Goal: Complete application form

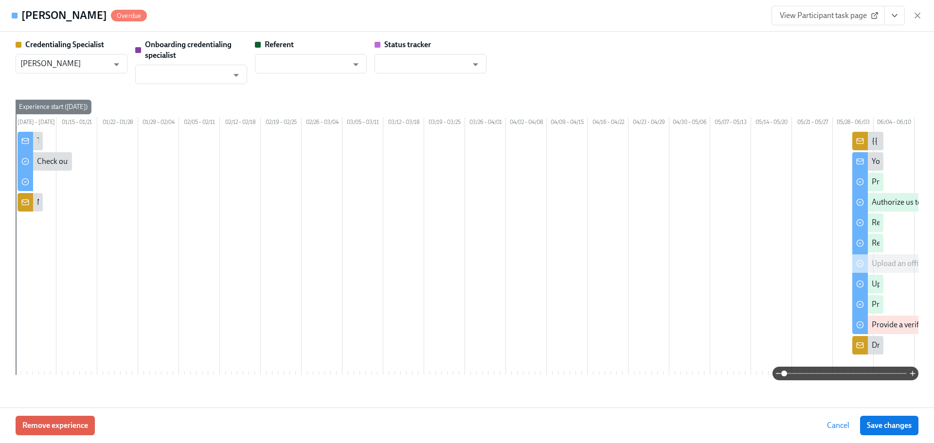
scroll to position [0, 657]
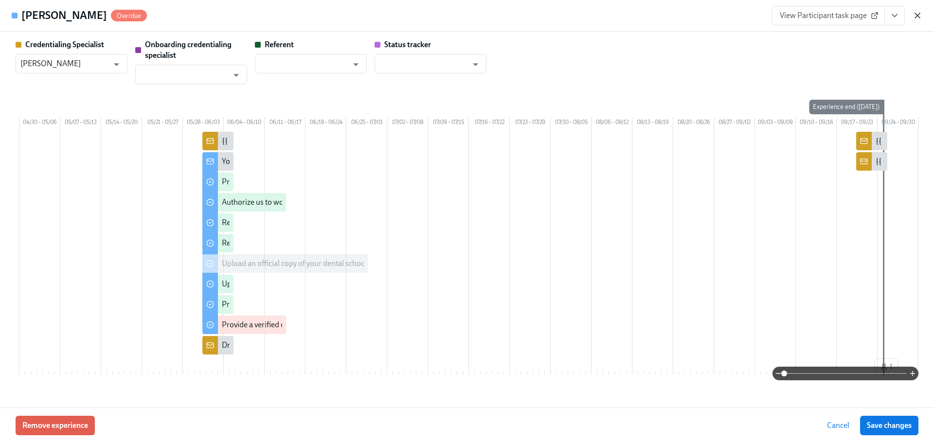
click at [915, 19] on icon "button" at bounding box center [918, 16] width 10 height 10
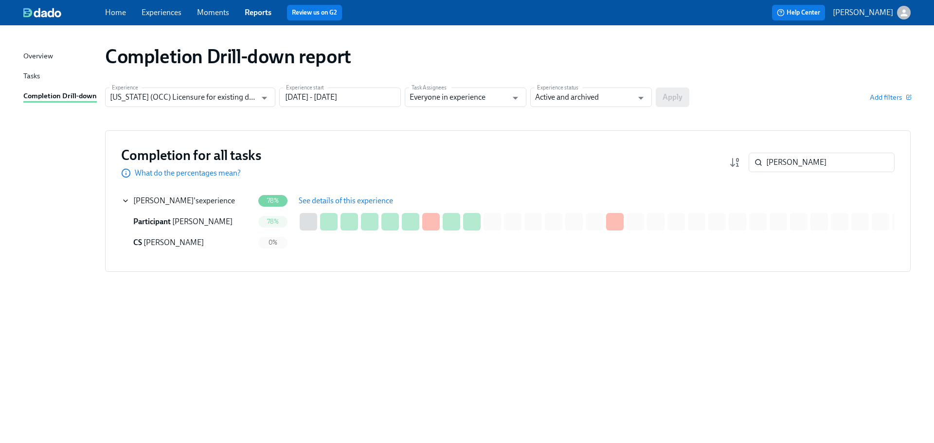
drag, startPoint x: 791, startPoint y: 161, endPoint x: 716, endPoint y: 160, distance: 75.9
click at [716, 160] on div "Completion for all tasks What do the percentages mean? [PERSON_NAME] ​" at bounding box center [507, 162] width 773 height 32
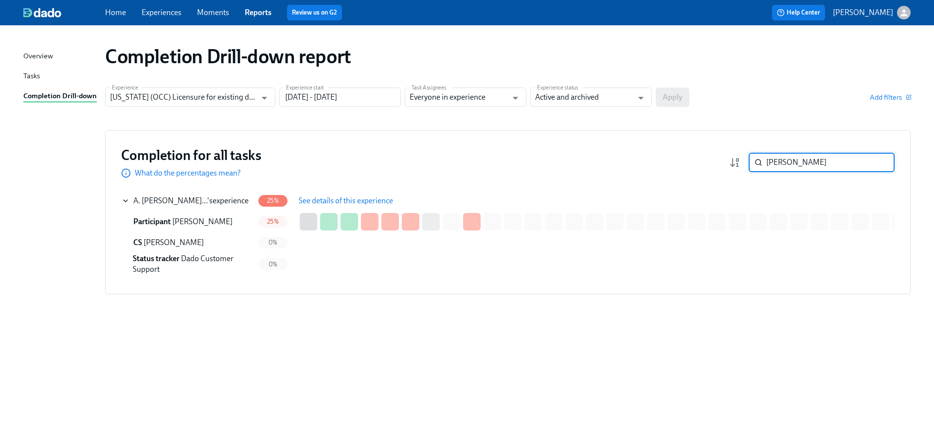
type input "[PERSON_NAME]"
click at [330, 200] on span "See details of this experience" at bounding box center [346, 201] width 94 height 10
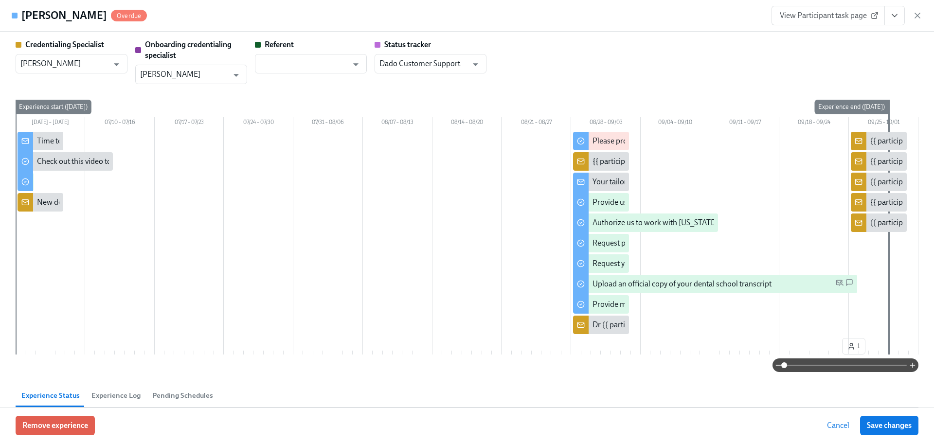
click at [829, 20] on span "View Participant task page" at bounding box center [828, 16] width 97 height 10
click at [846, 12] on span "View Participant task page" at bounding box center [828, 16] width 97 height 10
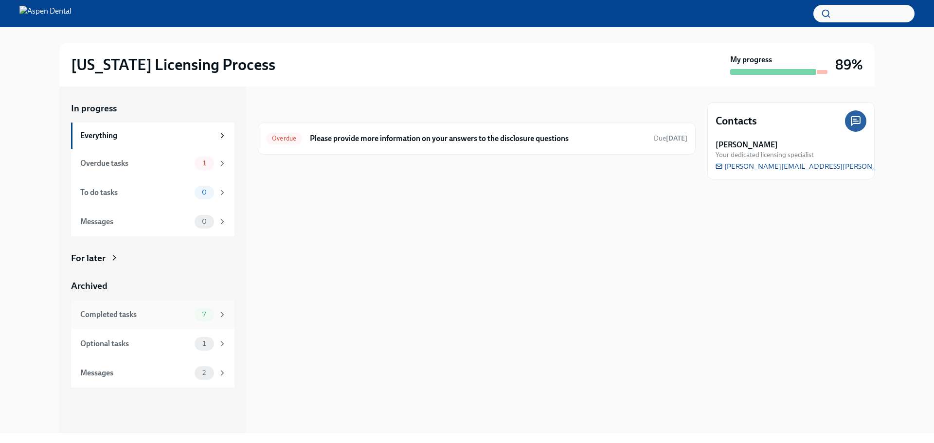
click at [157, 317] on div "Completed tasks" at bounding box center [135, 314] width 110 height 11
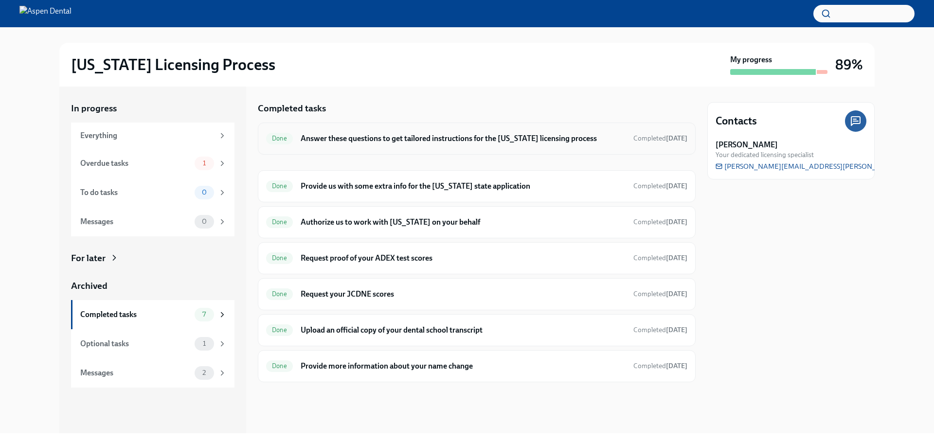
click at [390, 139] on h6 "Answer these questions to get tailored instructions for the [US_STATE] licensin…" at bounding box center [463, 138] width 325 height 11
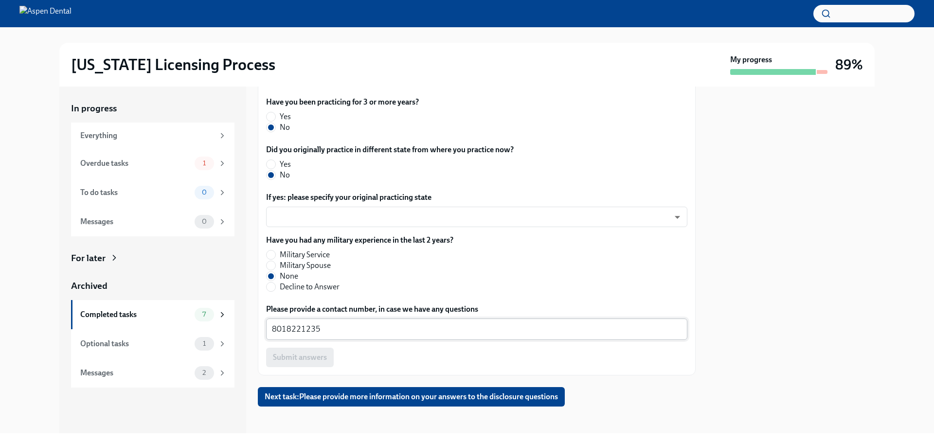
scroll to position [480, 0]
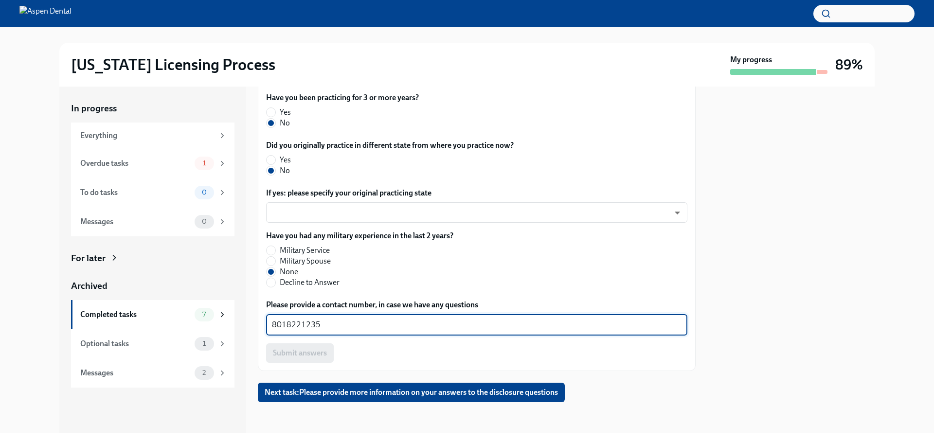
drag, startPoint x: 289, startPoint y: 324, endPoint x: 248, endPoint y: 320, distance: 41.6
click at [248, 320] on div "In progress Everything Overdue tasks 1 To do tasks 0 Messages 0 For later Archi…" at bounding box center [466, 260] width 815 height 347
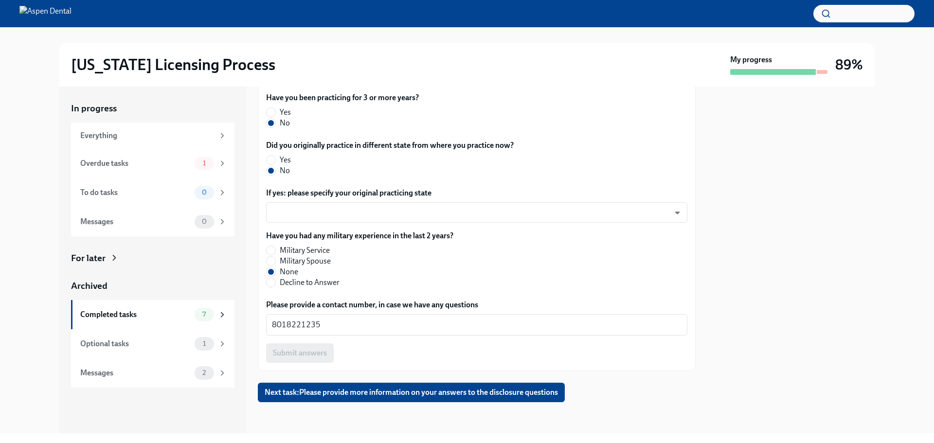
click at [877, 135] on div "In progress Everything Overdue tasks 1 To do tasks 0 Messages 0 For later Archi…" at bounding box center [467, 260] width 903 height 347
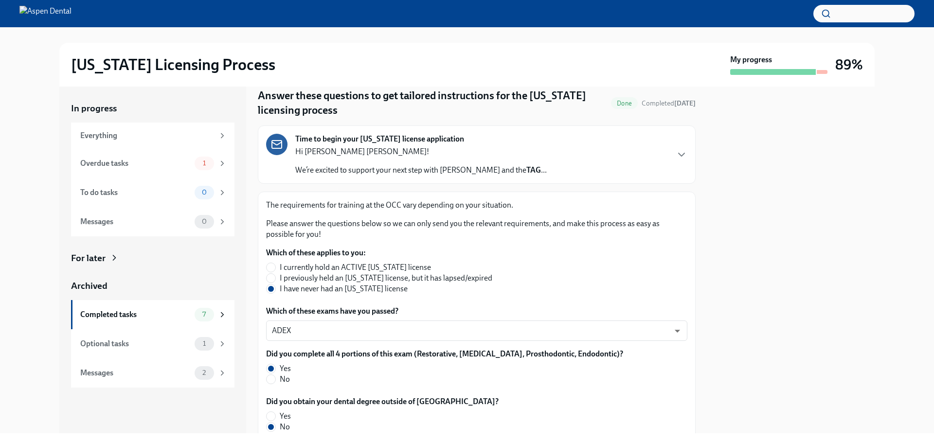
scroll to position [0, 0]
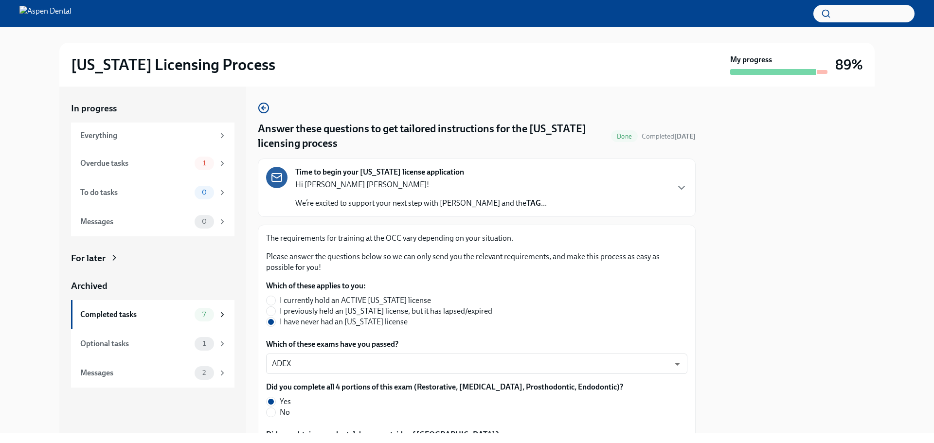
click at [924, 68] on div "Illinois Licensing Process My progress 89% In progress Everything Overdue tasks…" at bounding box center [467, 230] width 934 height 406
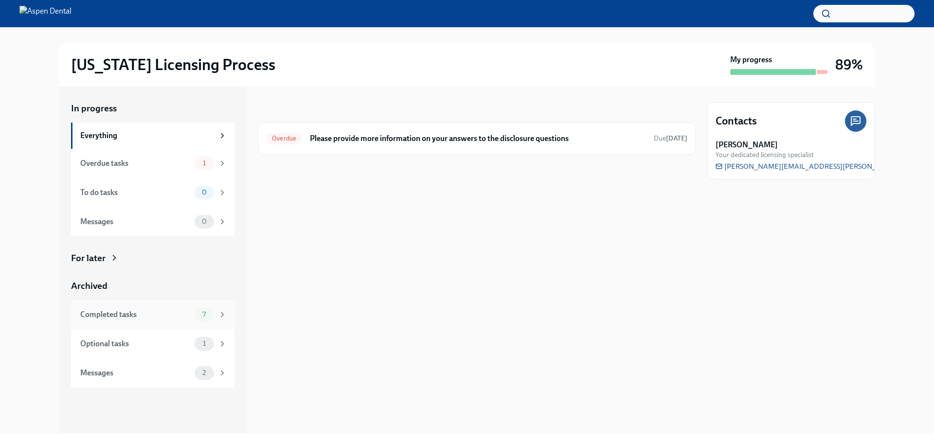
click at [173, 315] on div "Completed tasks" at bounding box center [135, 314] width 110 height 11
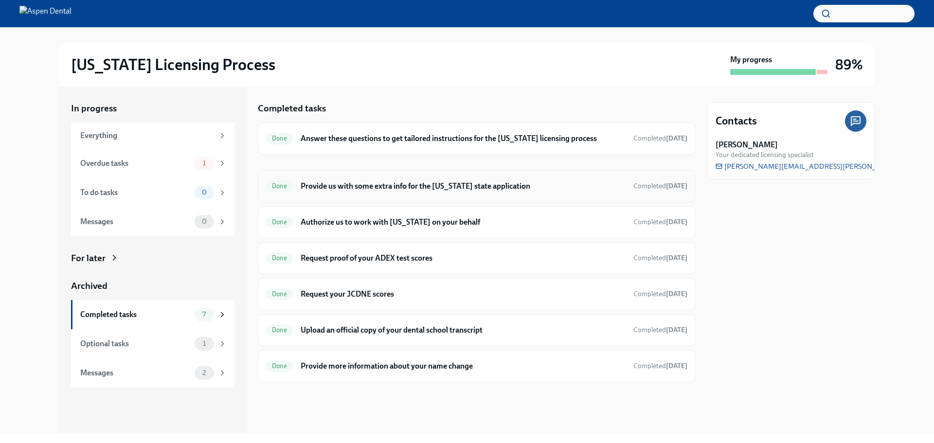
click at [373, 191] on h6 "Provide us with some extra info for the [US_STATE] state application" at bounding box center [463, 186] width 325 height 11
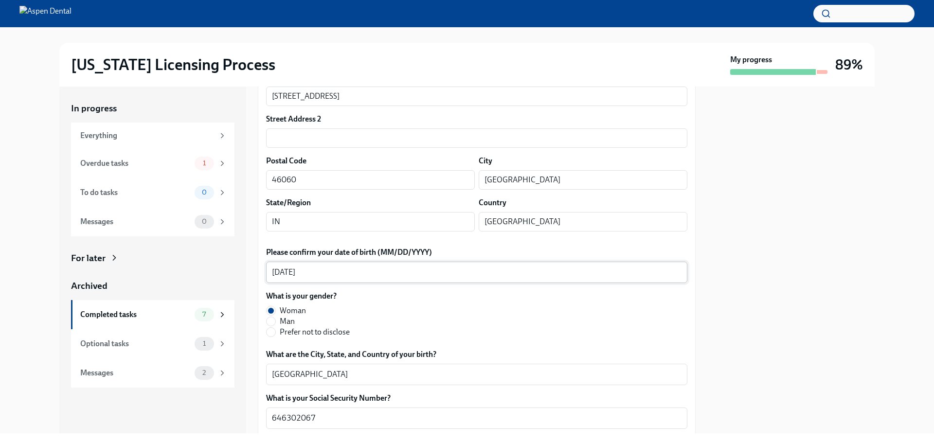
scroll to position [243, 0]
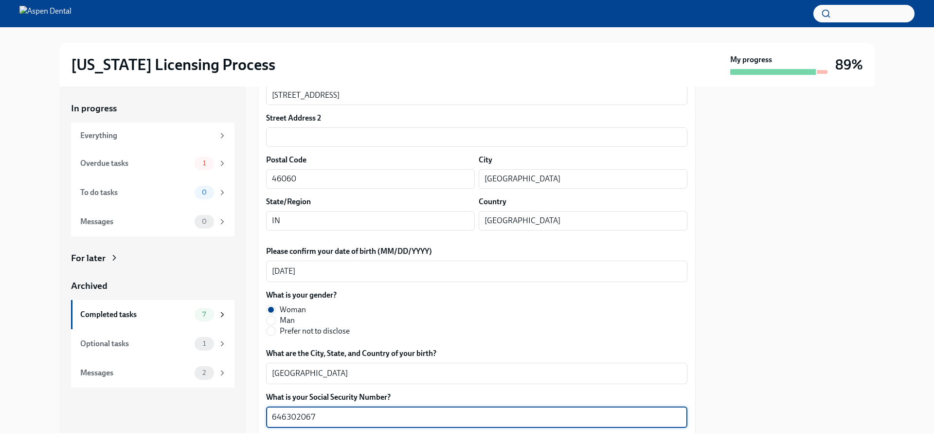
drag, startPoint x: 322, startPoint y: 413, endPoint x: 261, endPoint y: 415, distance: 60.8
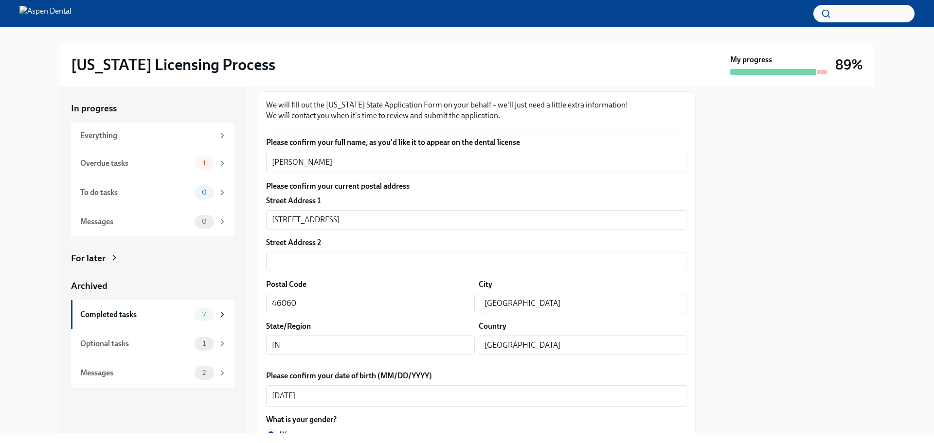
scroll to position [49, 0]
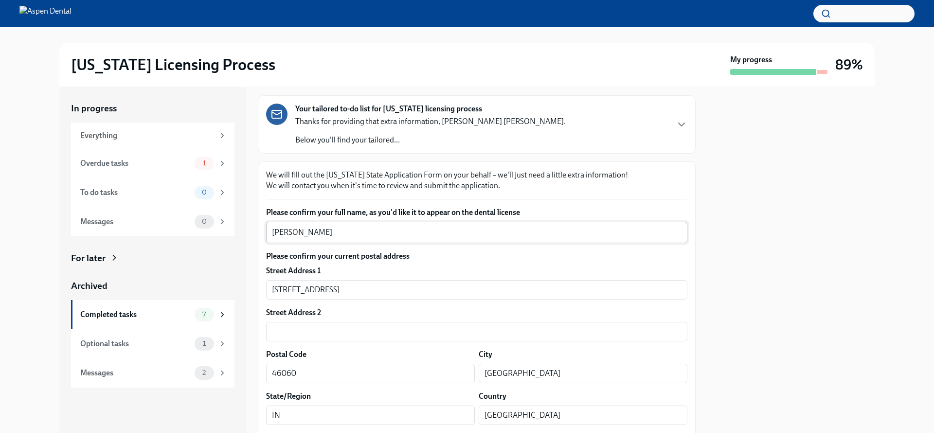
click at [282, 231] on textarea "[PERSON_NAME]" at bounding box center [477, 233] width 410 height 12
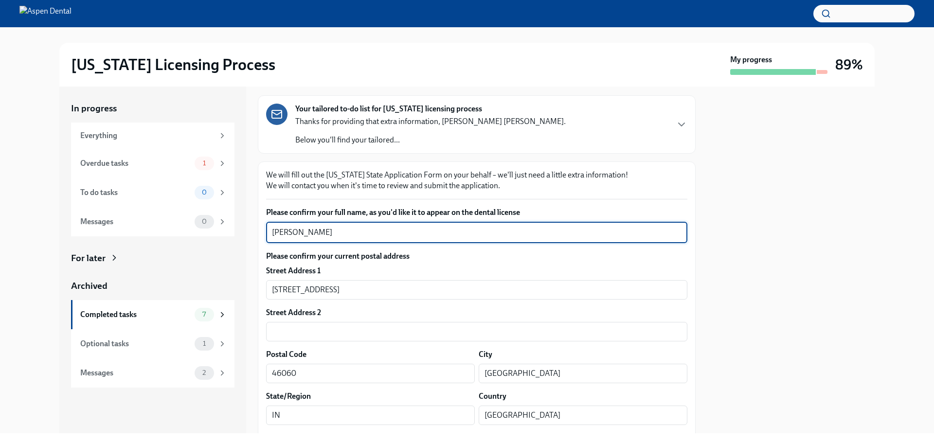
click at [282, 231] on textarea "[PERSON_NAME]" at bounding box center [477, 233] width 410 height 12
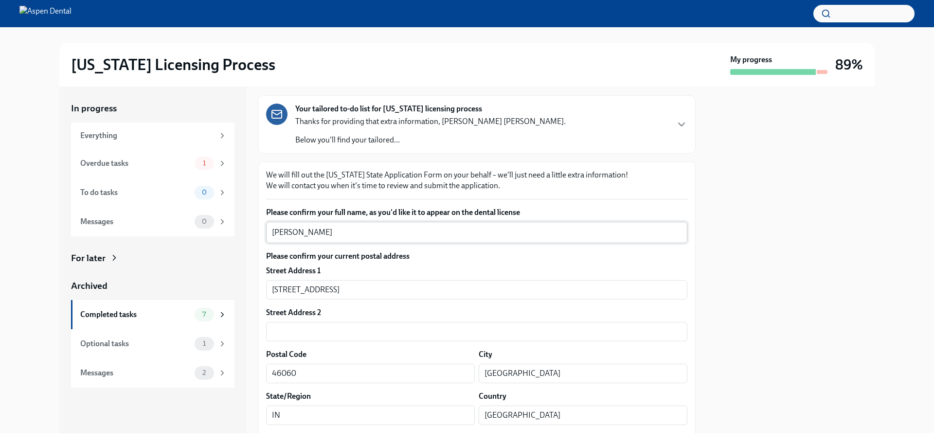
click at [353, 233] on textarea "[PERSON_NAME]" at bounding box center [477, 233] width 410 height 12
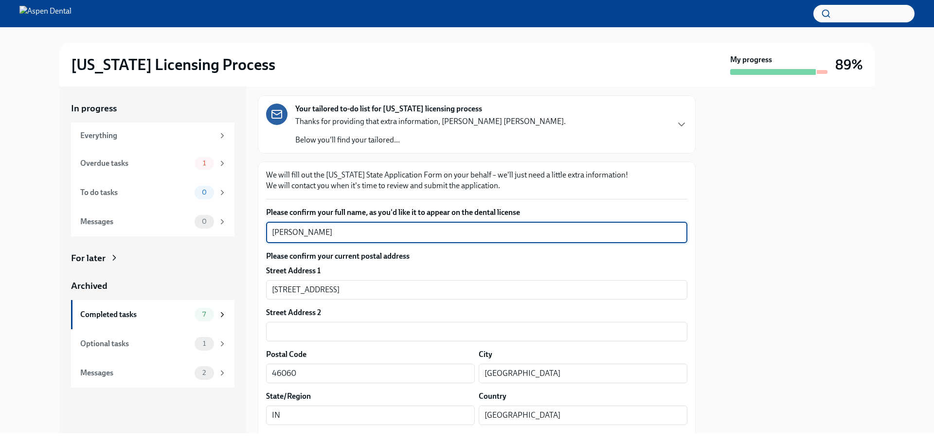
click at [353, 233] on textarea "[PERSON_NAME]" at bounding box center [477, 233] width 410 height 12
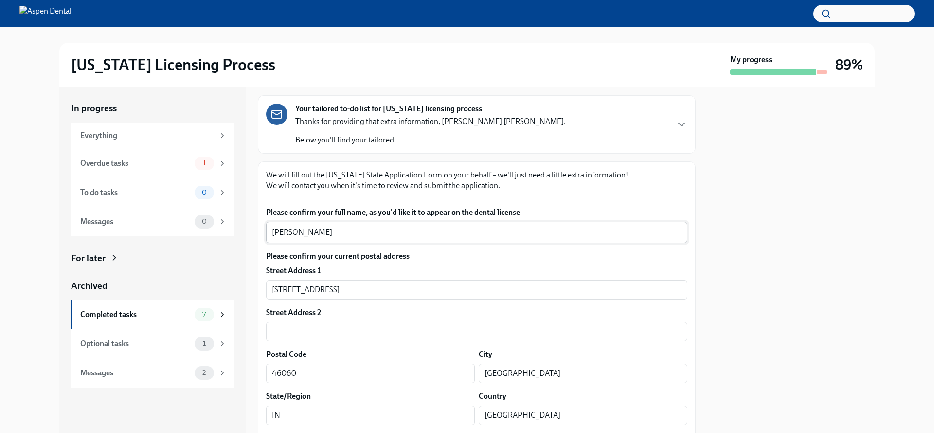
click at [322, 230] on textarea "[PERSON_NAME]" at bounding box center [477, 233] width 410 height 12
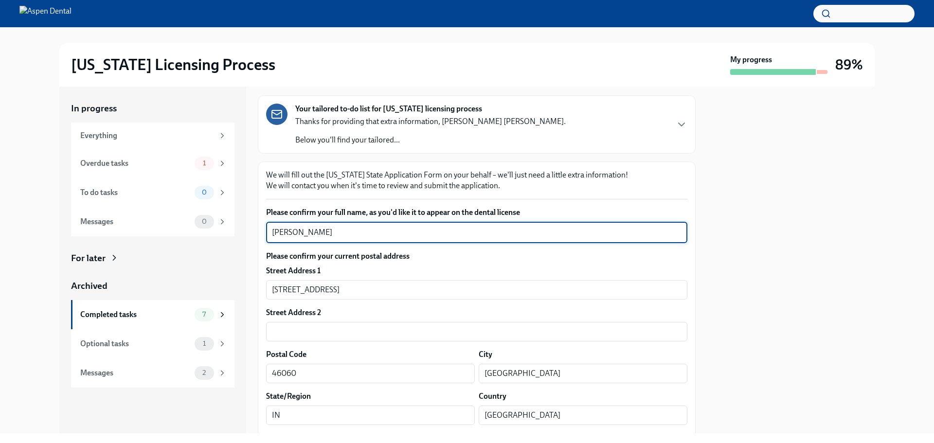
click at [322, 230] on textarea "[PERSON_NAME]" at bounding box center [477, 233] width 410 height 12
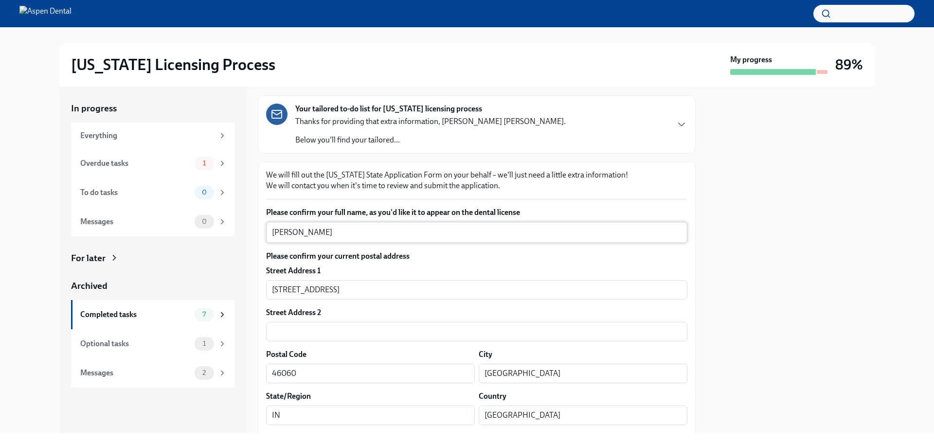
click at [307, 234] on textarea "[PERSON_NAME]" at bounding box center [477, 233] width 410 height 12
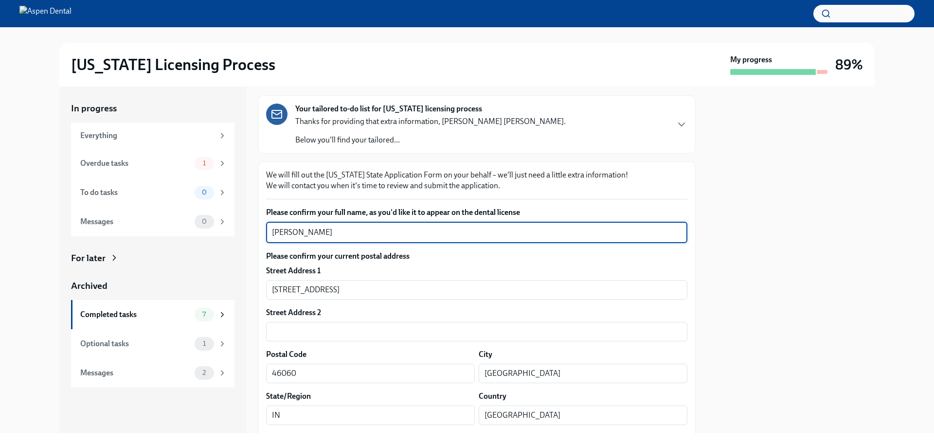
click at [278, 233] on textarea "[PERSON_NAME]" at bounding box center [477, 233] width 410 height 12
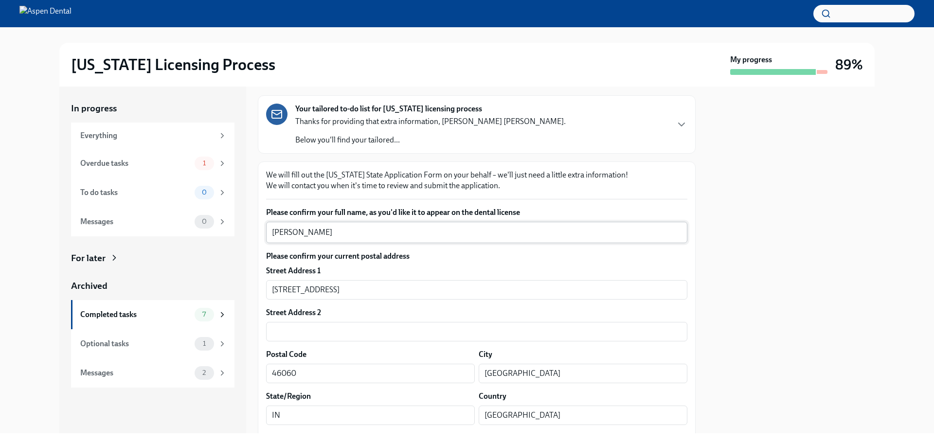
click at [359, 234] on textarea "[PERSON_NAME]" at bounding box center [477, 233] width 410 height 12
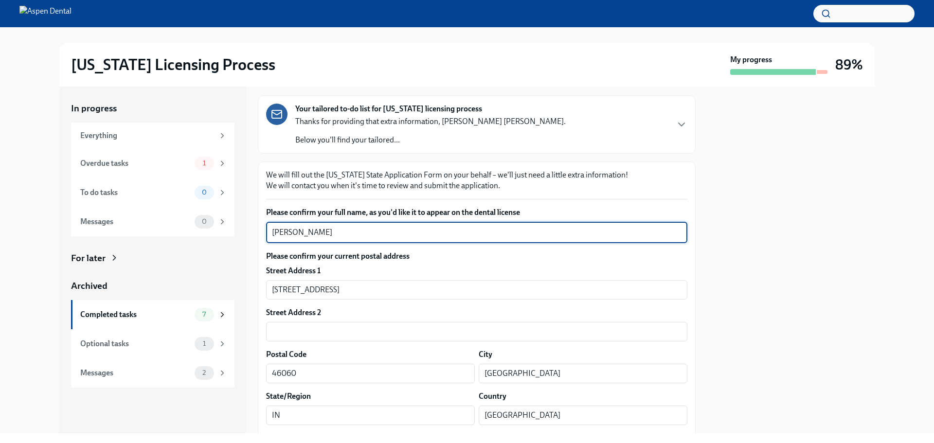
click at [359, 234] on textarea "[PERSON_NAME]" at bounding box center [477, 233] width 410 height 12
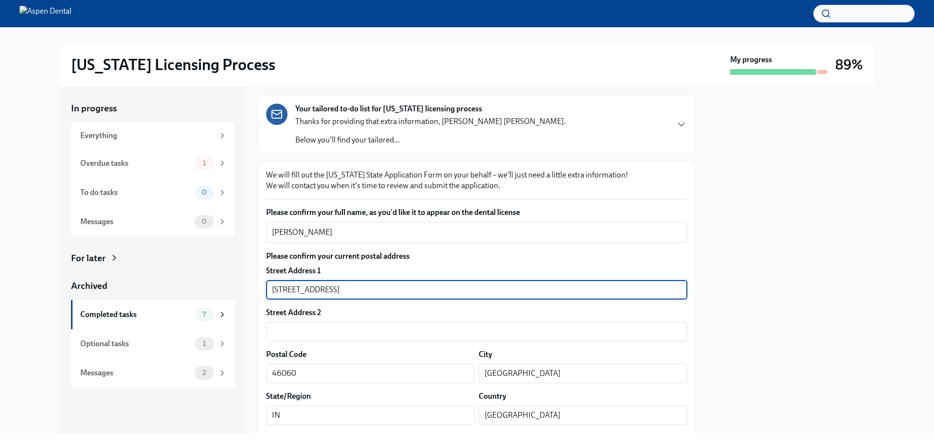
drag, startPoint x: 312, startPoint y: 283, endPoint x: 242, endPoint y: 281, distance: 70.1
click at [242, 281] on div "In progress Everything Overdue tasks 1 To do tasks 0 Messages 0 For later Archi…" at bounding box center [466, 260] width 815 height 347
click at [506, 377] on input "Noblesville" at bounding box center [583, 373] width 209 height 19
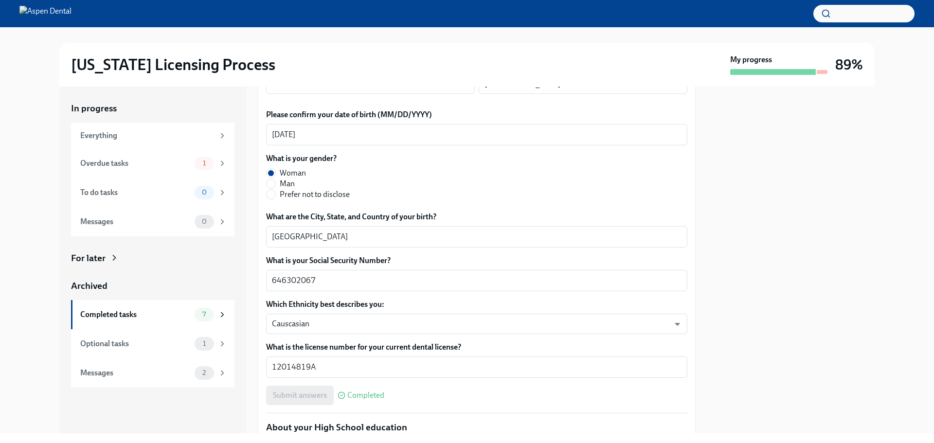
scroll to position [389, 0]
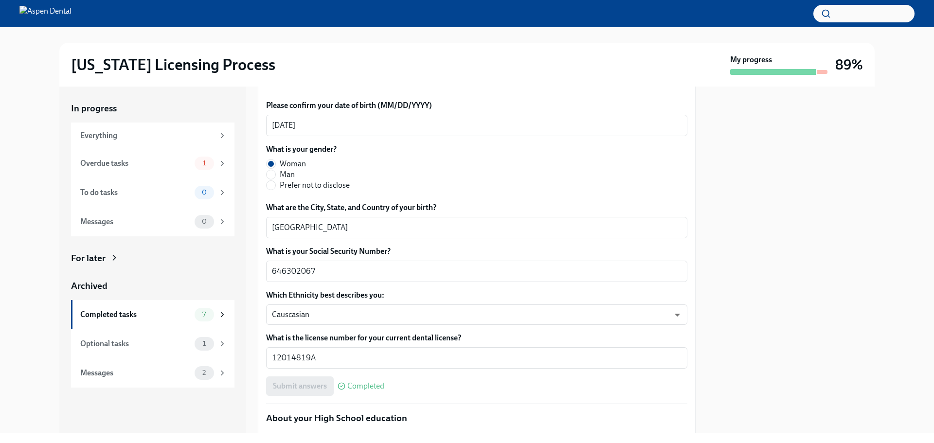
click at [805, 211] on div at bounding box center [790, 260] width 167 height 347
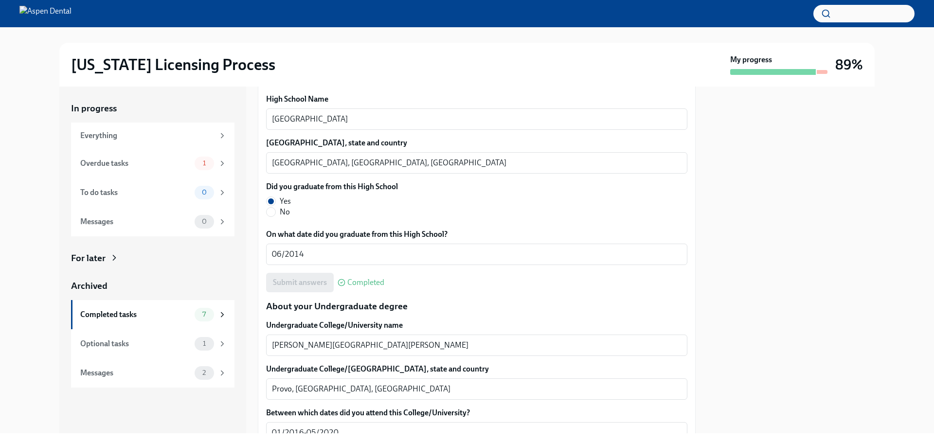
scroll to position [728, 0]
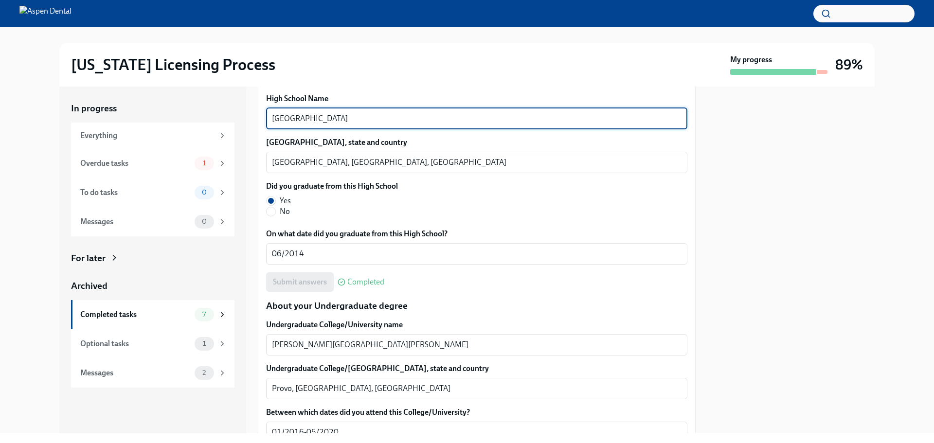
drag, startPoint x: 321, startPoint y: 119, endPoint x: 270, endPoint y: 115, distance: 51.7
click at [270, 115] on div "Riverton High School x ​" at bounding box center [476, 118] width 421 height 21
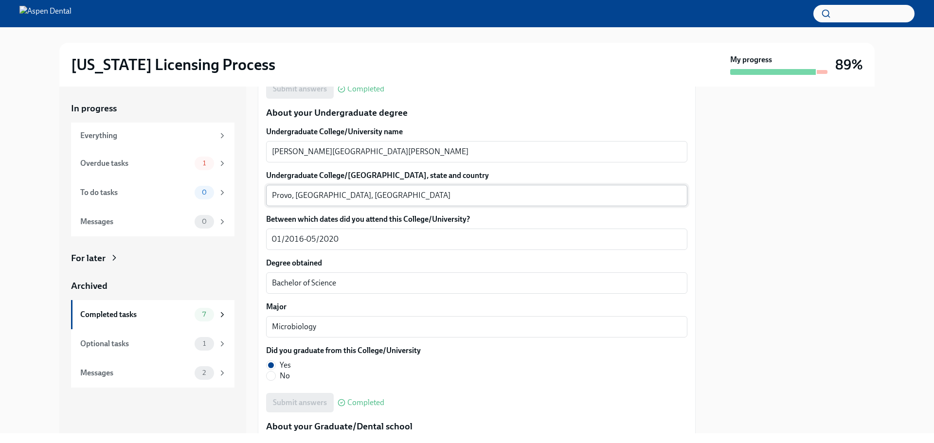
scroll to position [923, 0]
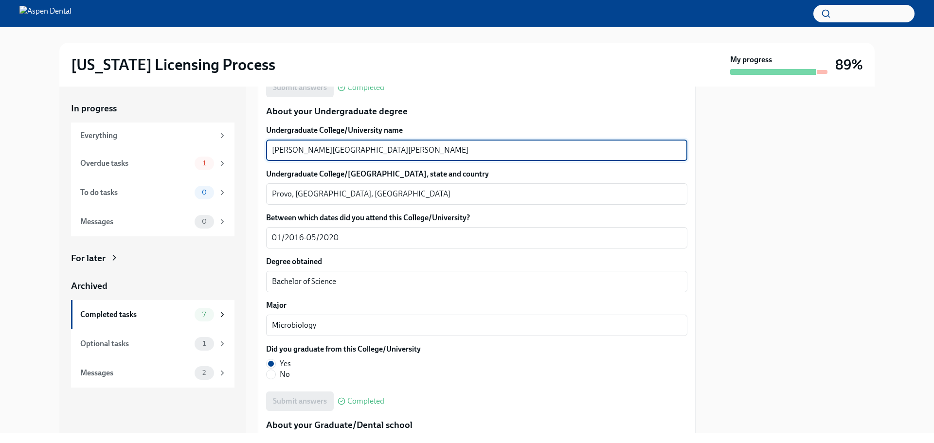
drag, startPoint x: 381, startPoint y: 148, endPoint x: 252, endPoint y: 141, distance: 129.1
click at [252, 141] on div "In progress Everything Overdue tasks 1 To do tasks 0 Messages 0 For later Archi…" at bounding box center [466, 260] width 815 height 347
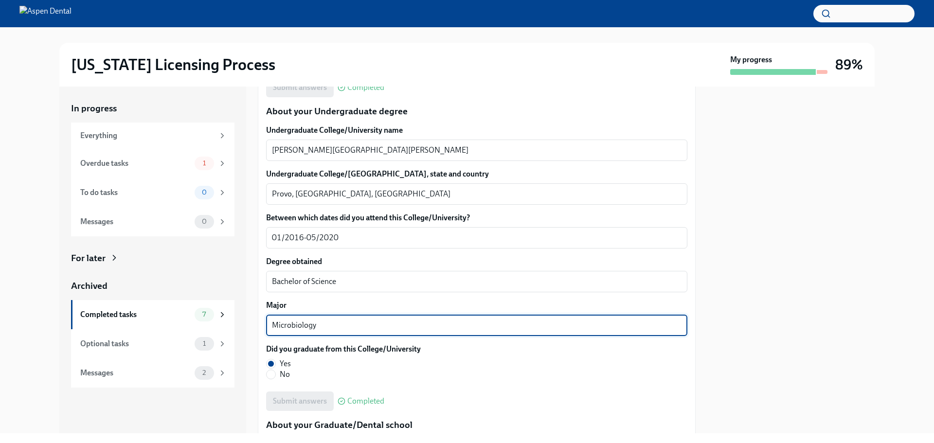
click at [293, 325] on textarea "Microbiology" at bounding box center [477, 326] width 410 height 12
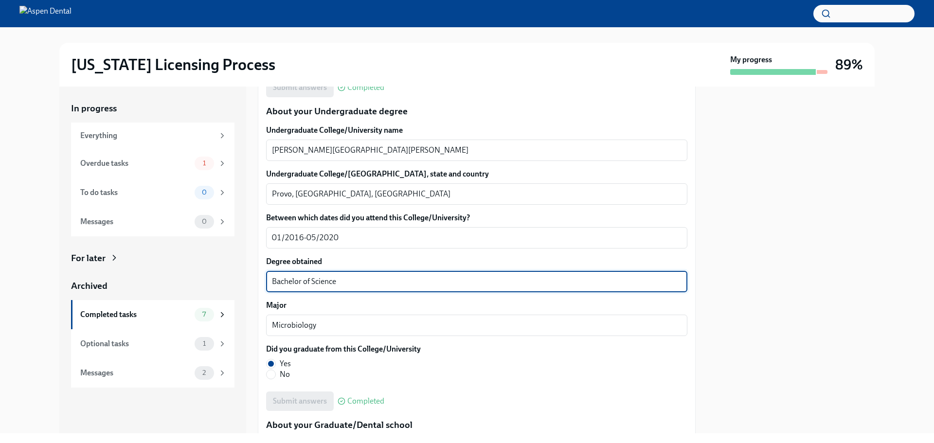
drag, startPoint x: 324, startPoint y: 282, endPoint x: 259, endPoint y: 278, distance: 65.8
click at [259, 278] on div "We will fill out the Illinois State Application Form on your behalf – we'll jus…" at bounding box center [477, 334] width 438 height 2094
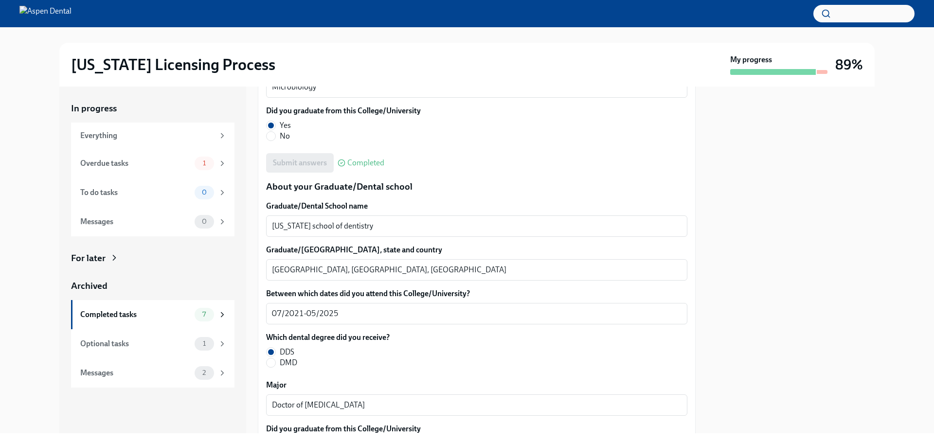
scroll to position [1166, 0]
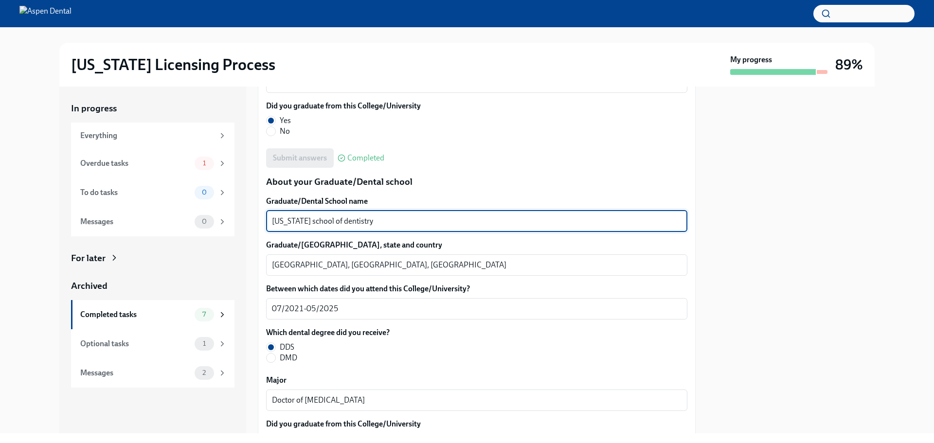
drag, startPoint x: 376, startPoint y: 222, endPoint x: 251, endPoint y: 218, distance: 125.1
click at [251, 218] on div "In progress Everything Overdue tasks 1 To do tasks 0 Messages 0 For later Archi…" at bounding box center [466, 260] width 815 height 347
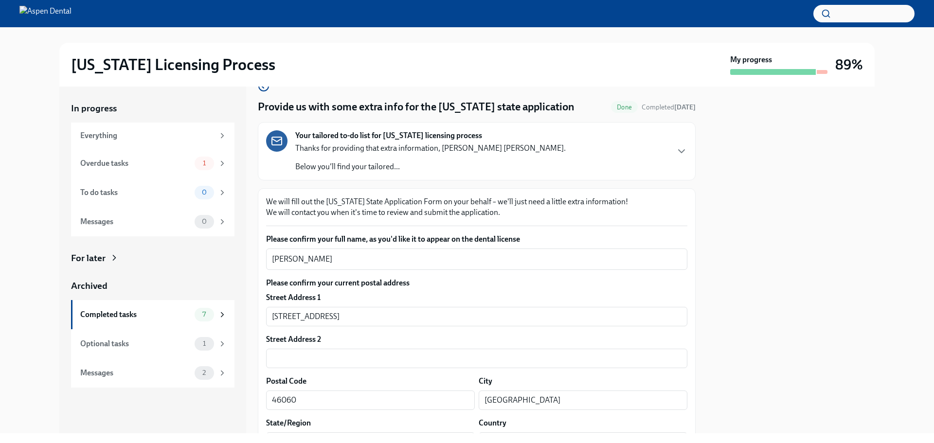
scroll to position [0, 0]
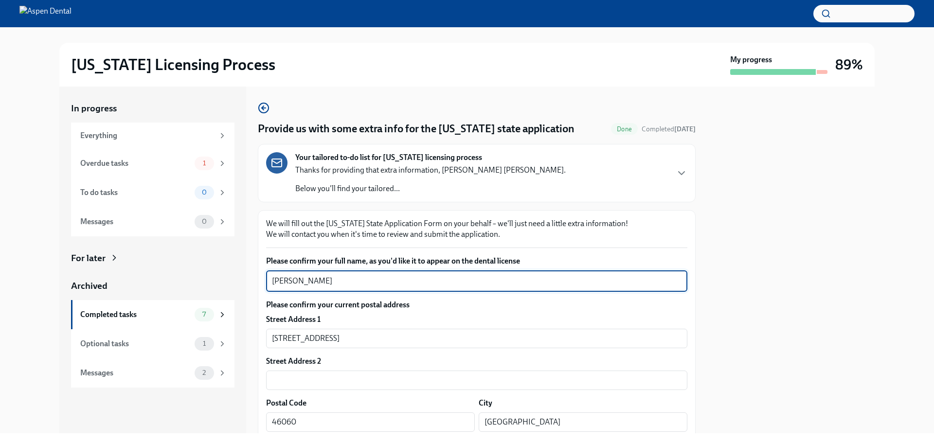
drag, startPoint x: 386, startPoint y: 287, endPoint x: 272, endPoint y: 285, distance: 114.3
click at [272, 285] on textarea "[PERSON_NAME]" at bounding box center [477, 281] width 410 height 12
